Goal: Register for event/course

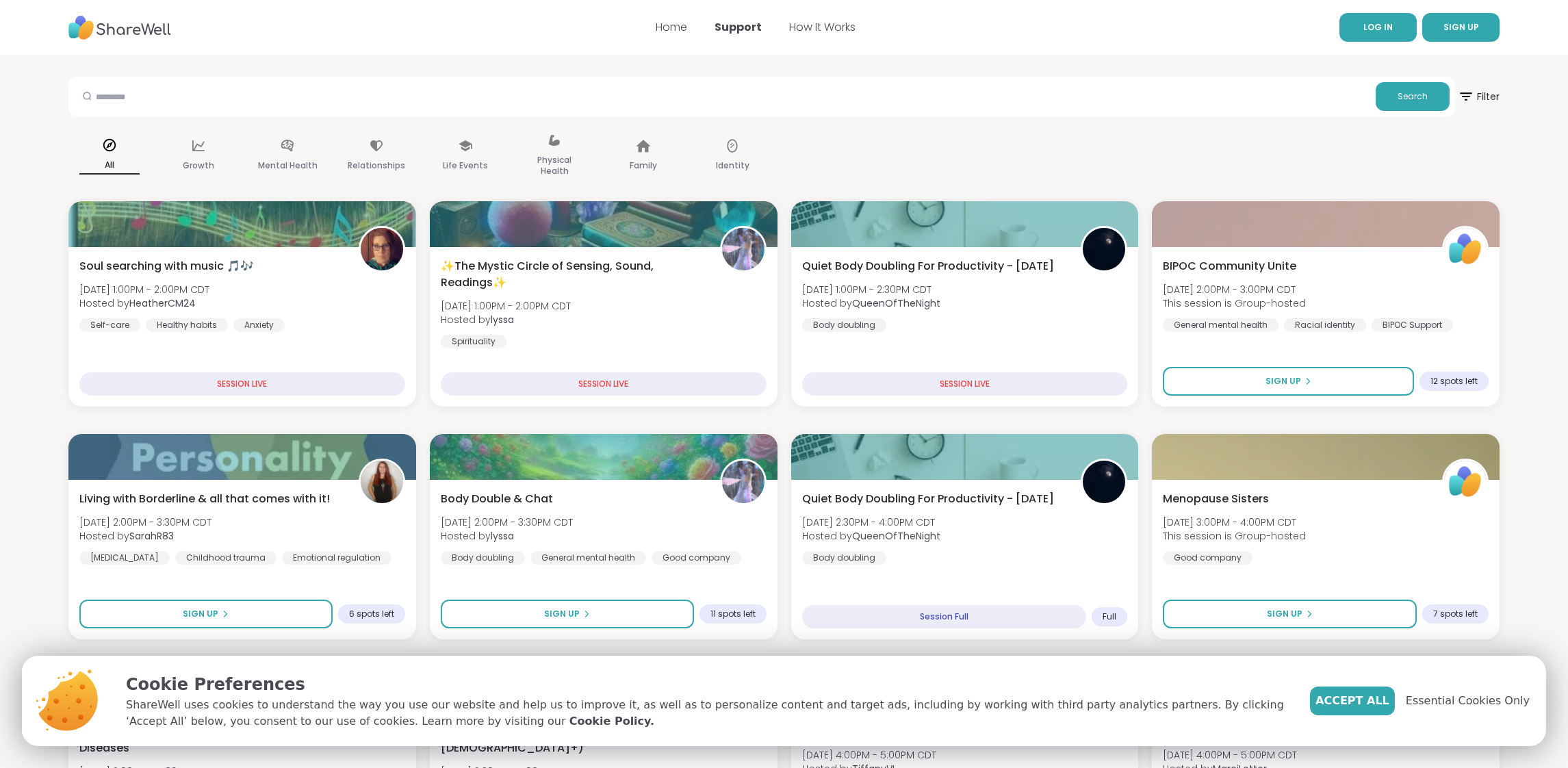
click at [1389, 32] on span "LOG IN" at bounding box center [1377, 26] width 29 height 12
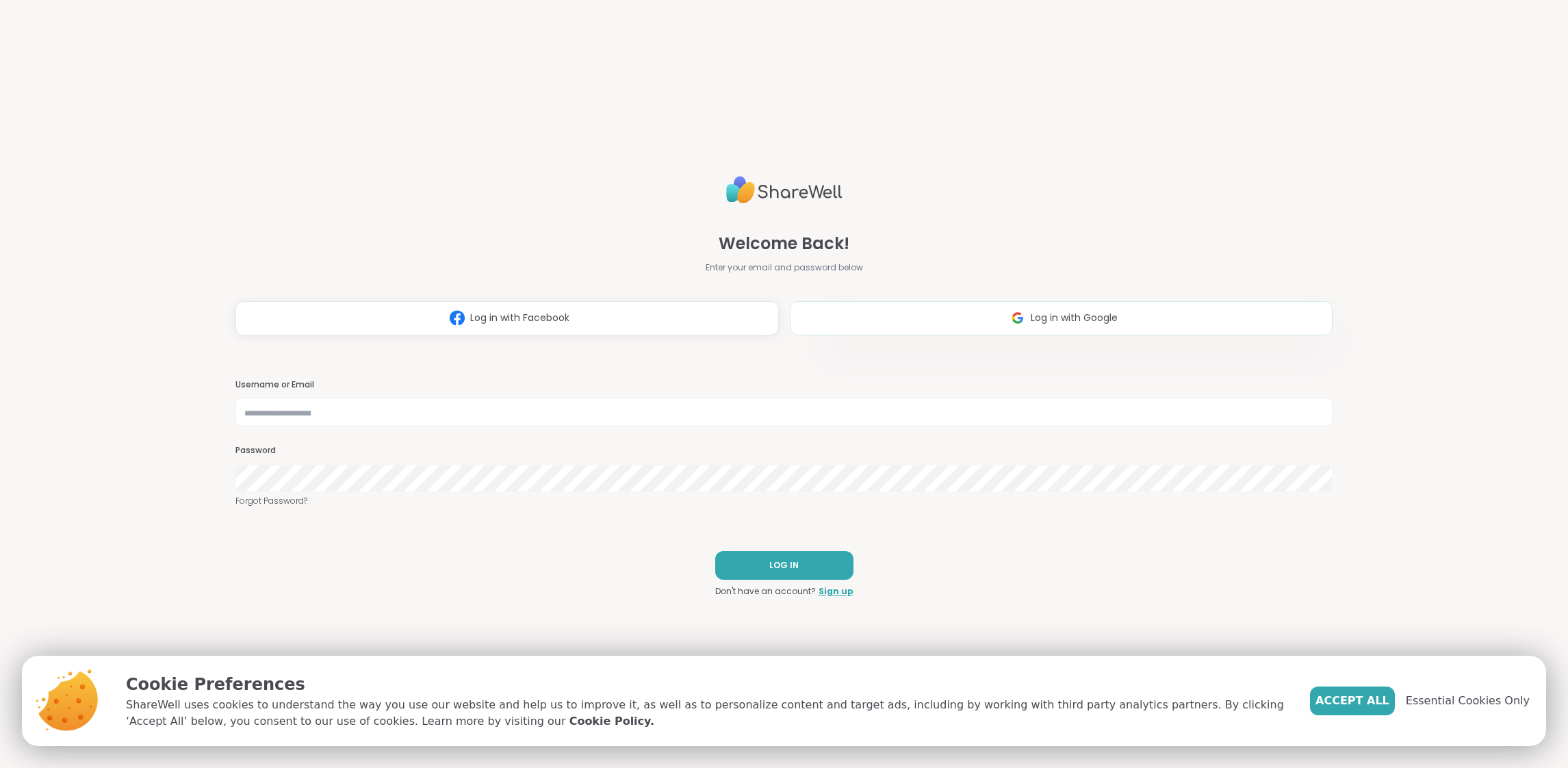
click at [1147, 317] on button "Log in with Google" at bounding box center [1061, 319] width 544 height 34
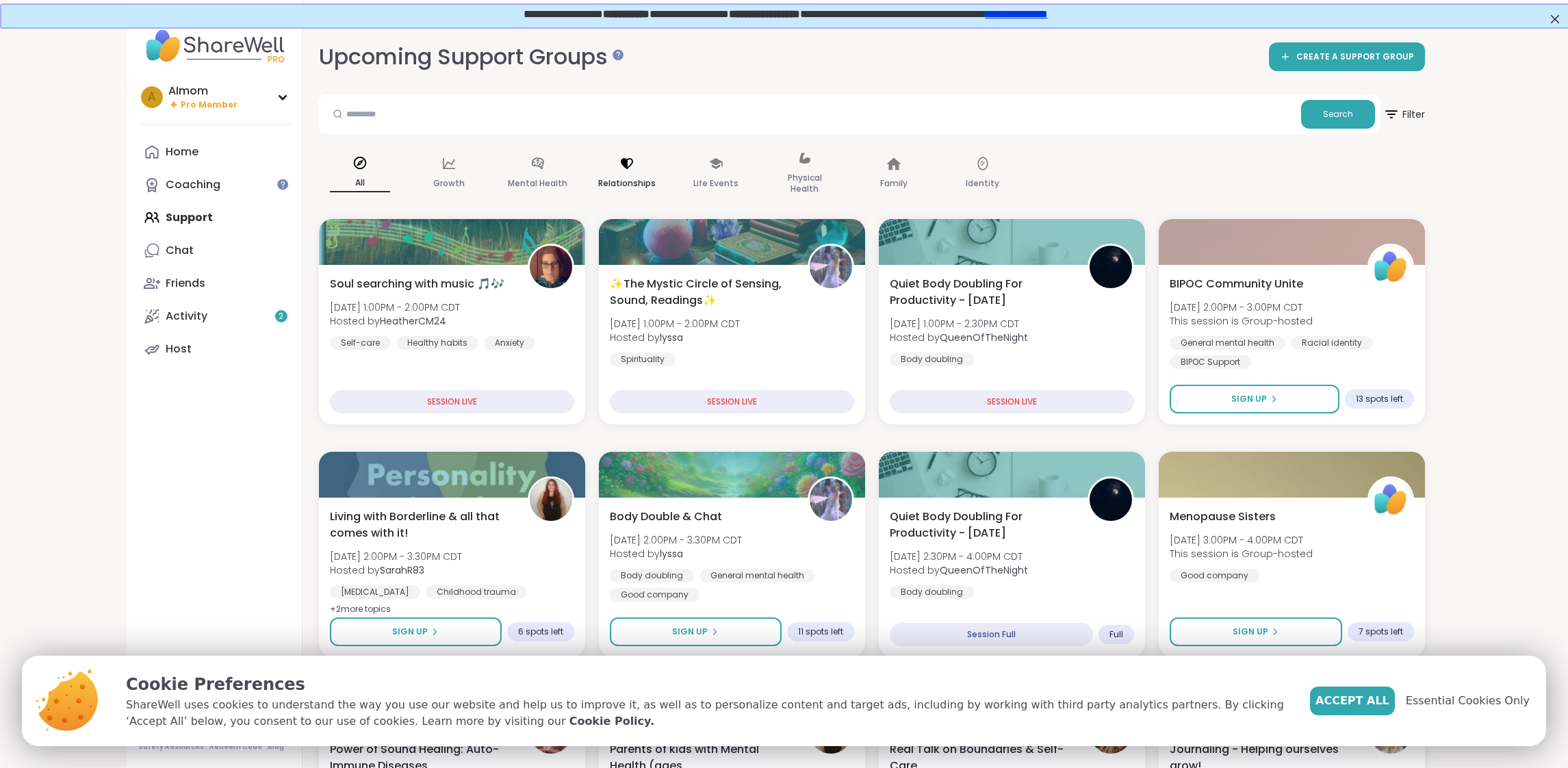
click at [614, 166] on div "Relationships" at bounding box center [627, 173] width 82 height 68
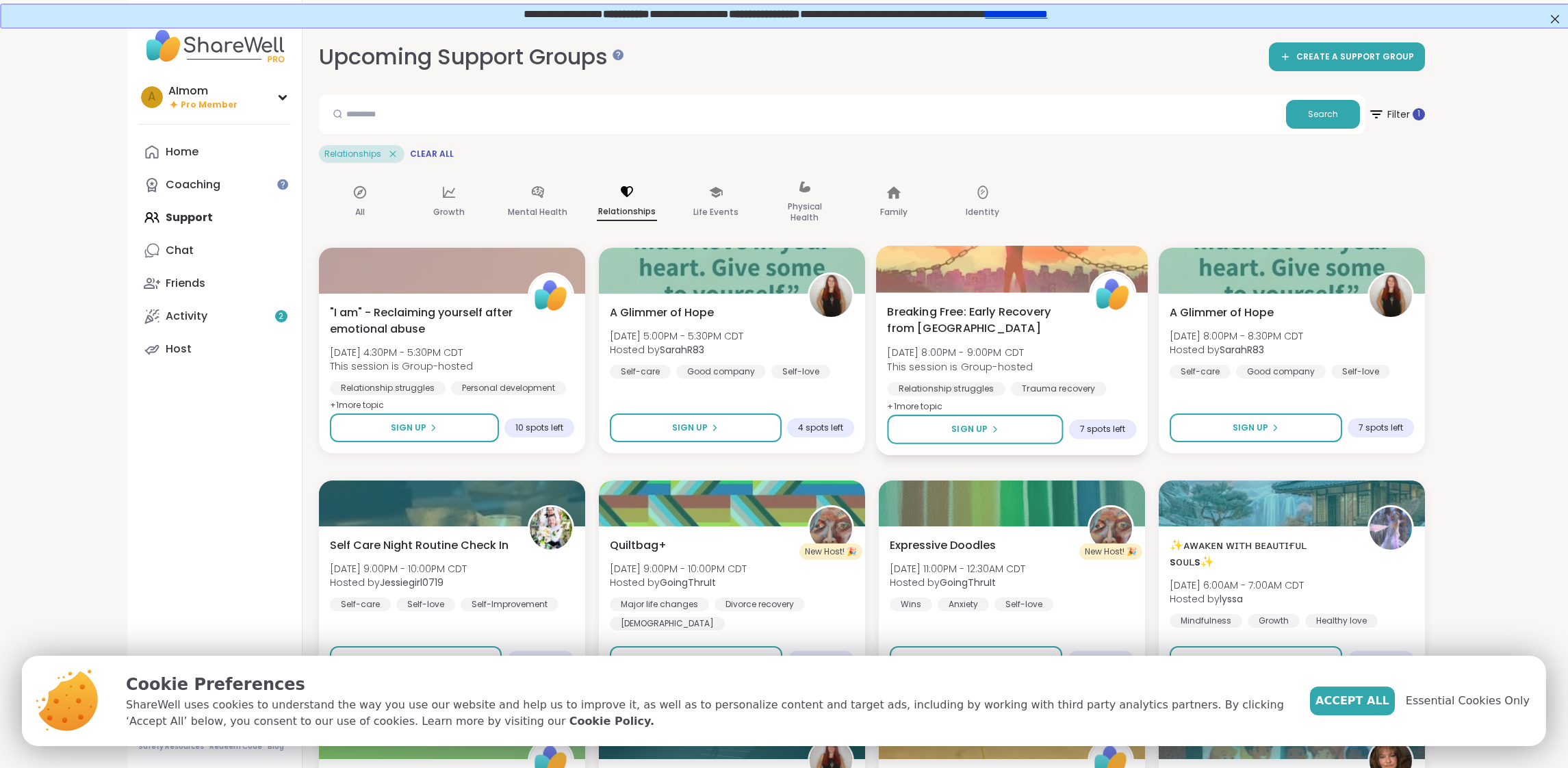
click at [1019, 318] on span "Breaking Free: Early Recovery from [GEOGRAPHIC_DATA]" at bounding box center [979, 320] width 186 height 34
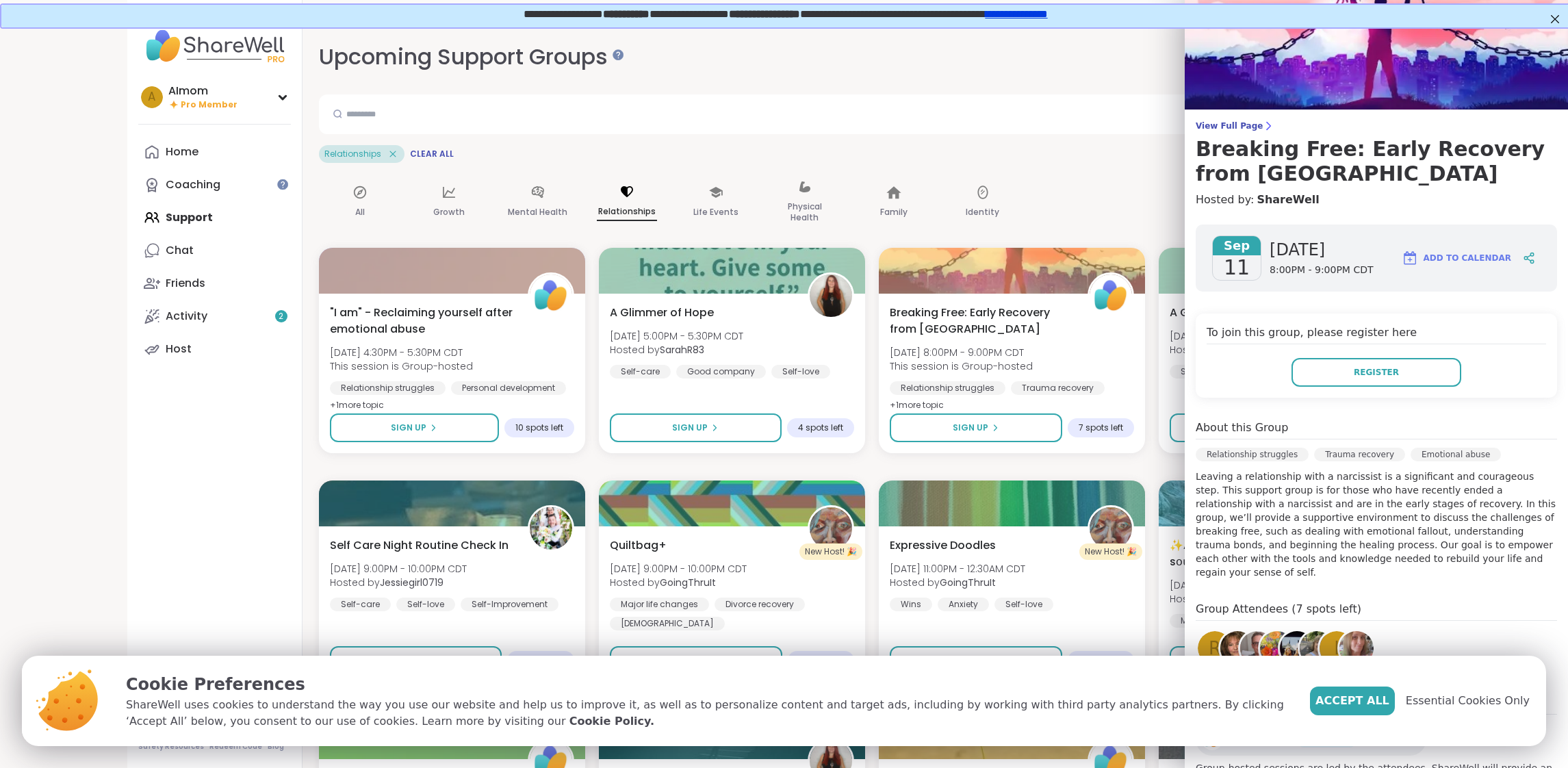
scroll to position [40, 0]
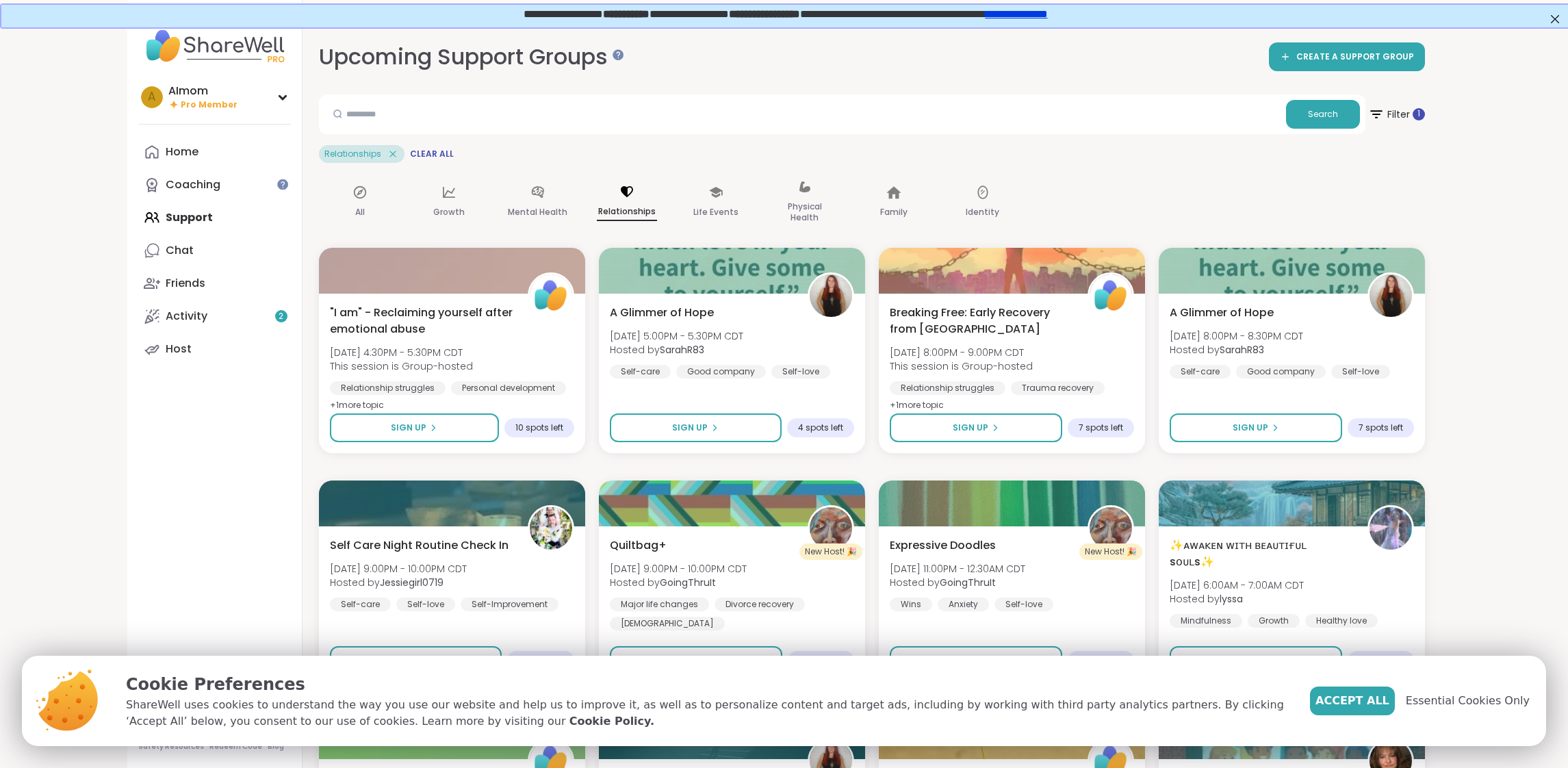
drag, startPoint x: 1360, startPoint y: 709, endPoint x: 1356, endPoint y: 694, distance: 15.5
click at [1360, 709] on button "Accept All" at bounding box center [1352, 701] width 85 height 29
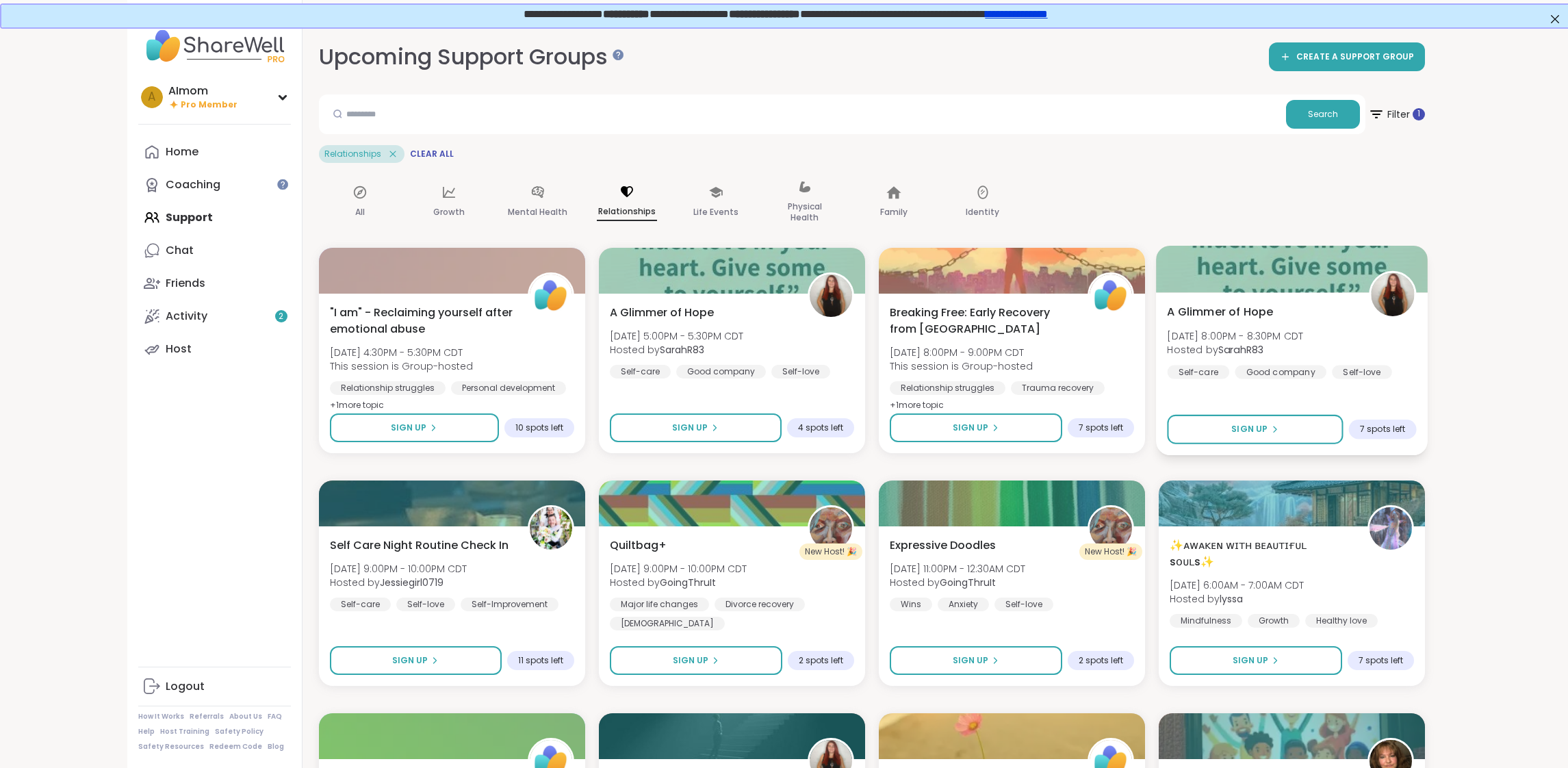
click at [1238, 314] on span "A Glimmer of Hope" at bounding box center [1220, 311] width 106 height 16
click at [936, 318] on span "Breaking Free: Early Recovery from [GEOGRAPHIC_DATA]" at bounding box center [979, 320] width 186 height 34
